Goal: Transaction & Acquisition: Purchase product/service

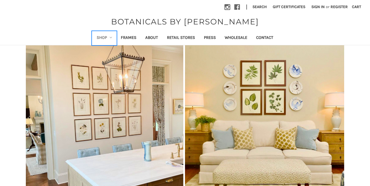
click at [105, 34] on link "Shop" at bounding box center [104, 38] width 24 height 14
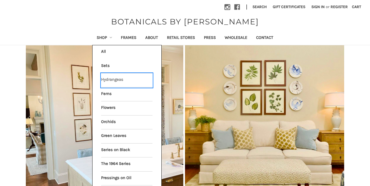
click at [110, 76] on link "Hydrangeas" at bounding box center [126, 80] width 51 height 14
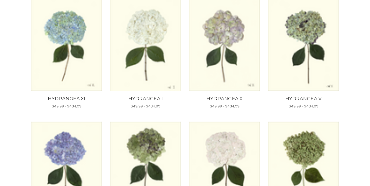
scroll to position [374, 0]
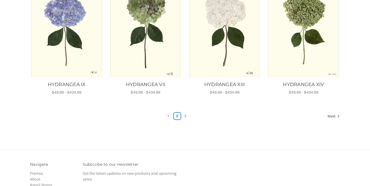
click at [176, 118] on link "2" at bounding box center [177, 116] width 6 height 6
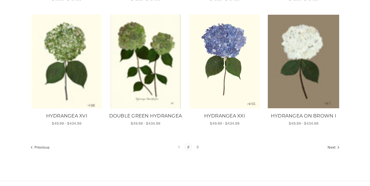
scroll to position [350, 0]
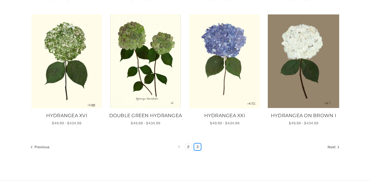
click at [197, 150] on link "3" at bounding box center [197, 147] width 6 height 6
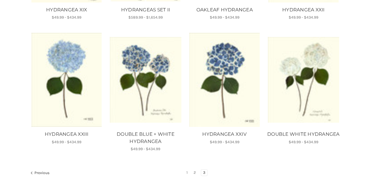
scroll to position [363, 0]
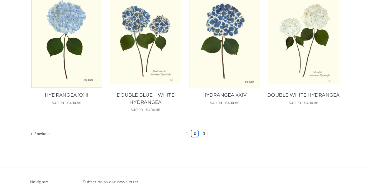
click at [196, 134] on link "2" at bounding box center [195, 134] width 6 height 6
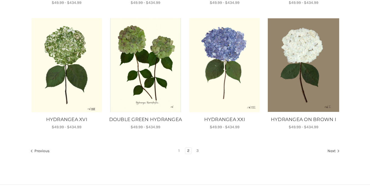
scroll to position [356, 0]
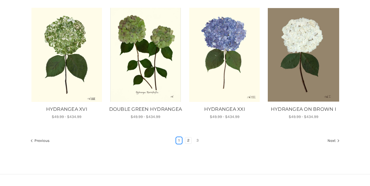
click at [178, 144] on link "1" at bounding box center [178, 140] width 5 height 6
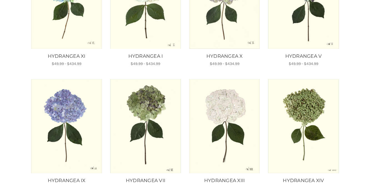
scroll to position [326, 0]
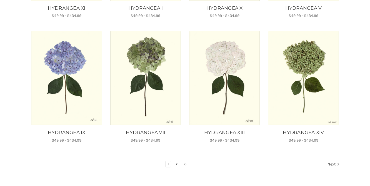
click at [177, 163] on link "2" at bounding box center [177, 164] width 6 height 6
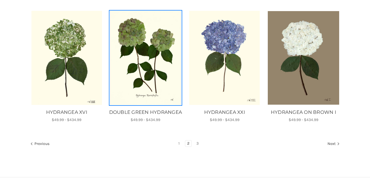
scroll to position [408, 0]
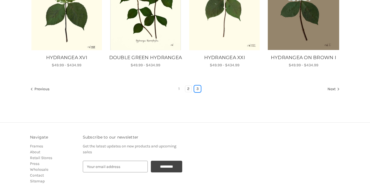
click at [196, 92] on link "3" at bounding box center [197, 89] width 6 height 6
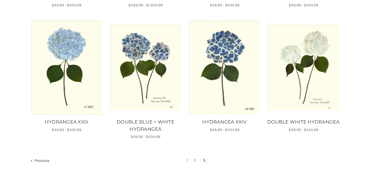
scroll to position [346, 0]
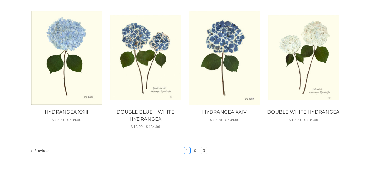
click at [186, 148] on link "1" at bounding box center [186, 150] width 5 height 6
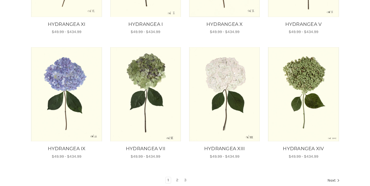
scroll to position [311, 0]
